Goal: Communication & Community: Ask a question

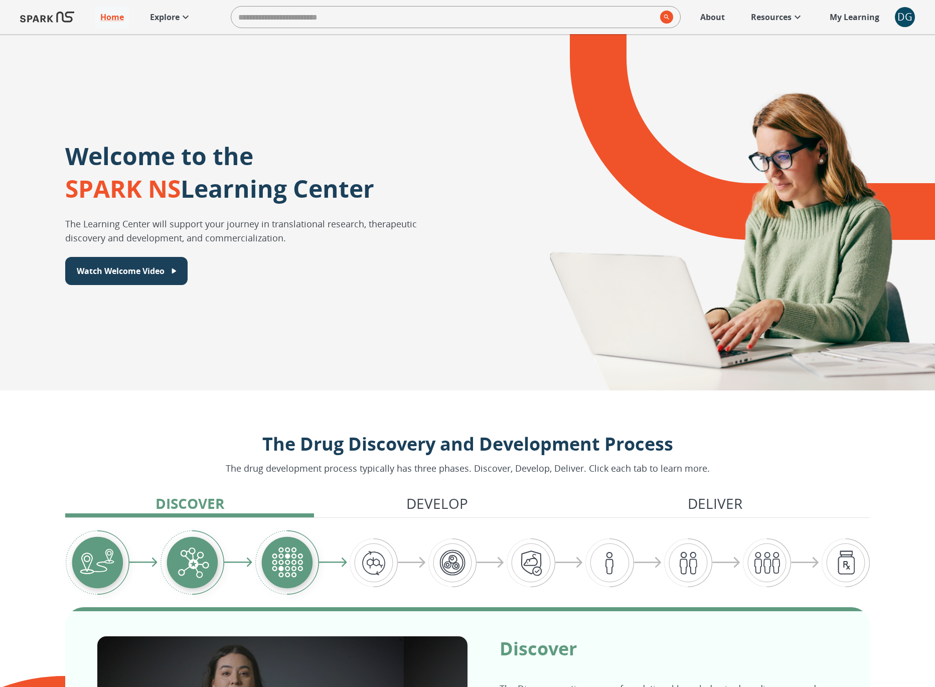
click at [906, 9] on div "DG" at bounding box center [905, 17] width 20 height 20
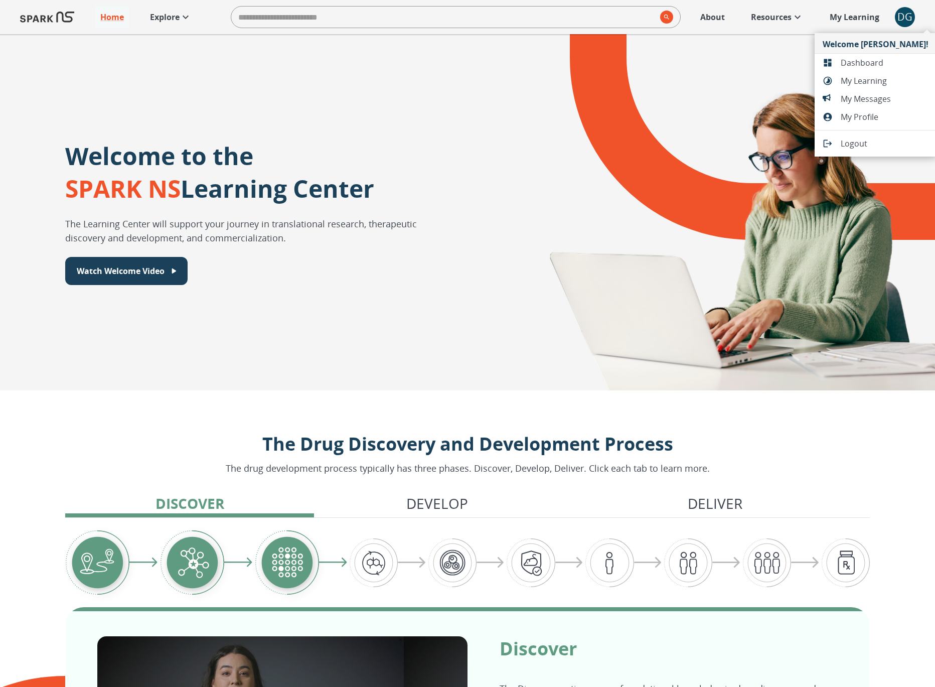
click at [861, 67] on span "Dashboard" at bounding box center [885, 63] width 88 height 12
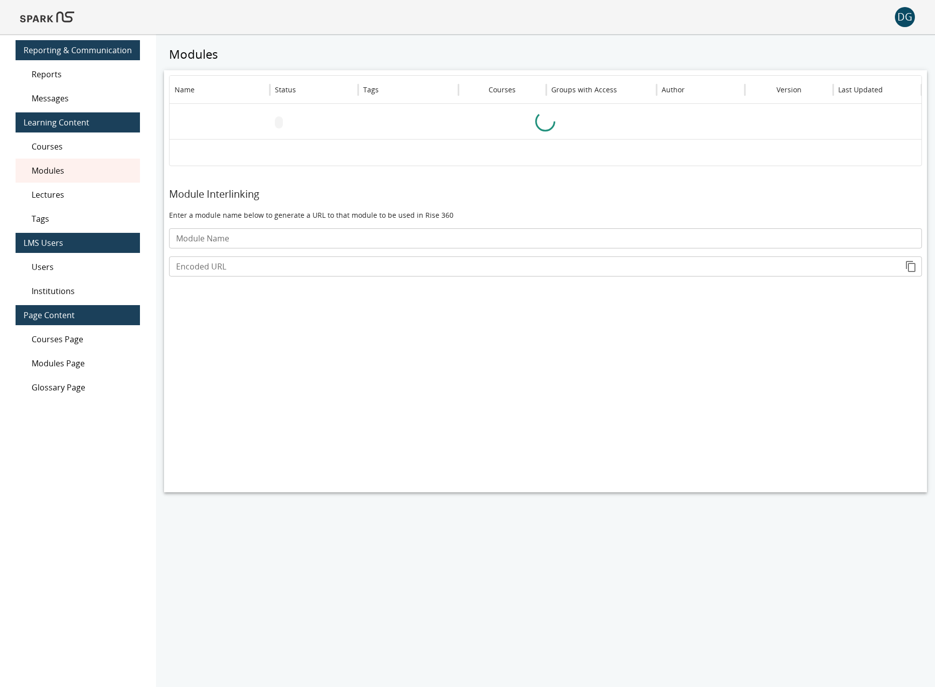
click at [49, 101] on span "Messages" at bounding box center [82, 98] width 100 height 12
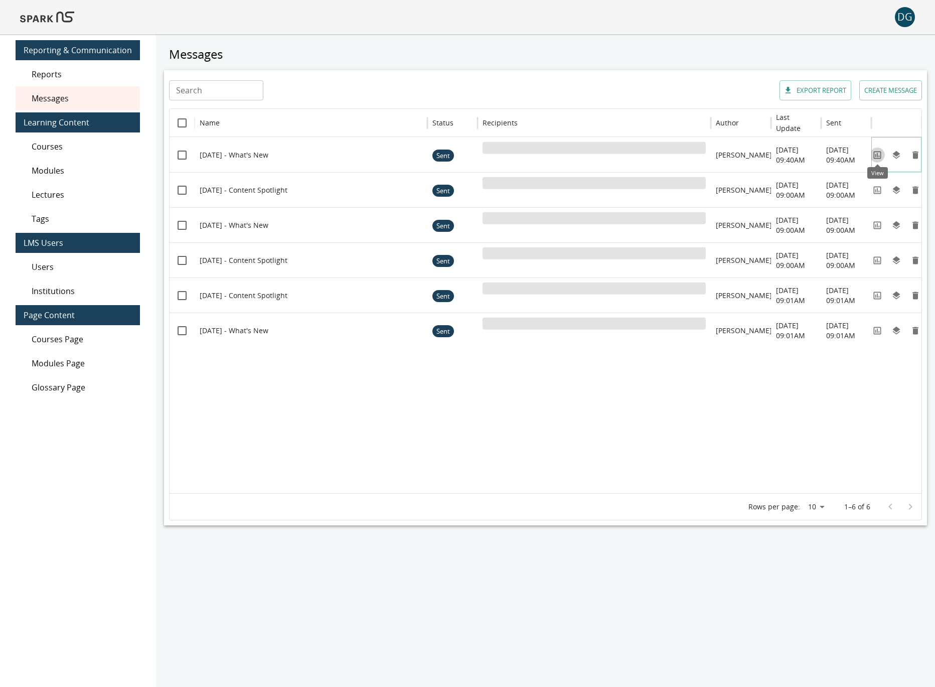
click at [876, 154] on icon "View" at bounding box center [878, 155] width 10 height 10
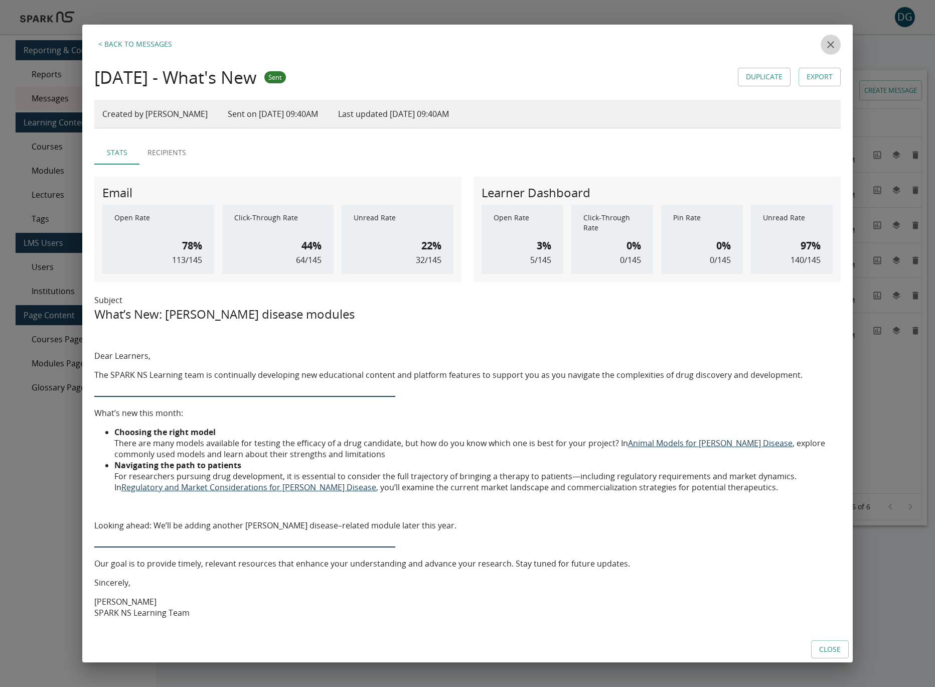
click at [830, 46] on icon "close" at bounding box center [831, 45] width 12 height 12
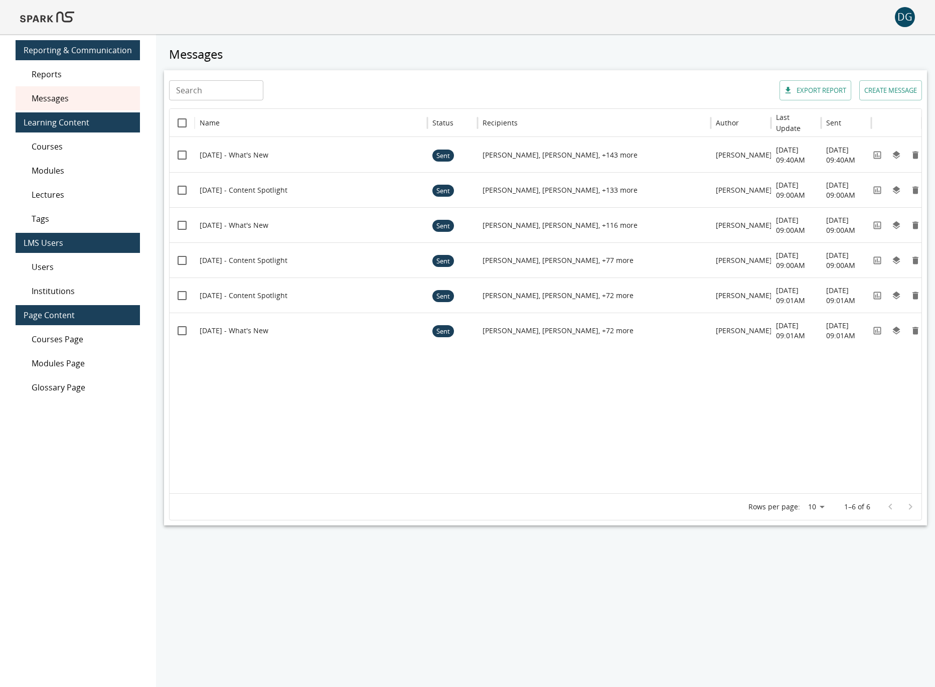
click at [41, 6] on img at bounding box center [47, 17] width 54 height 24
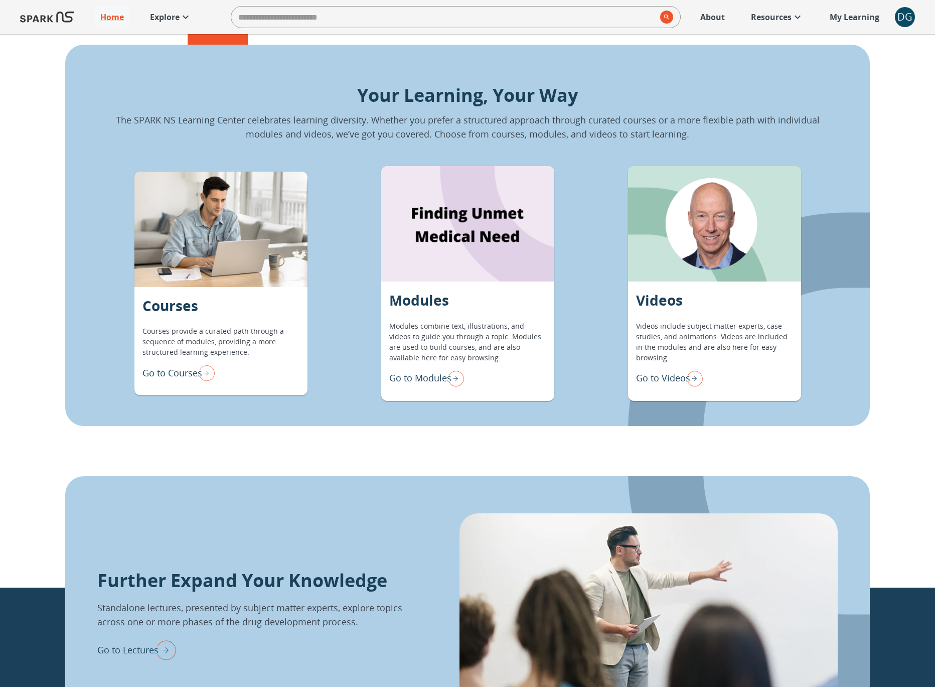
scroll to position [840, 0]
